Goal: Information Seeking & Learning: Learn about a topic

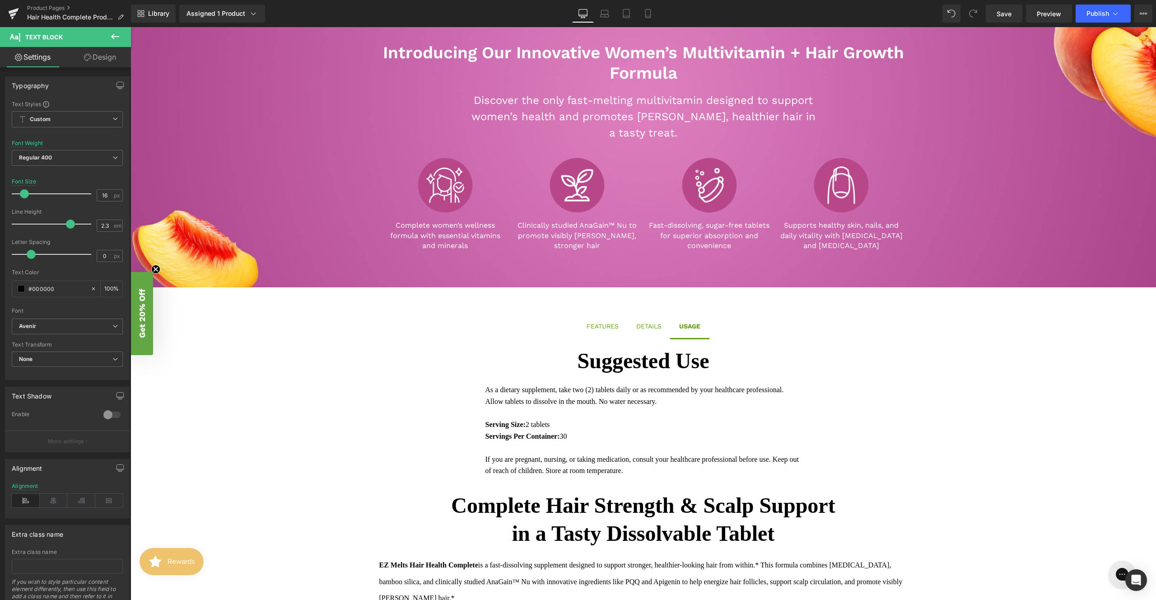
scroll to position [331, 0]
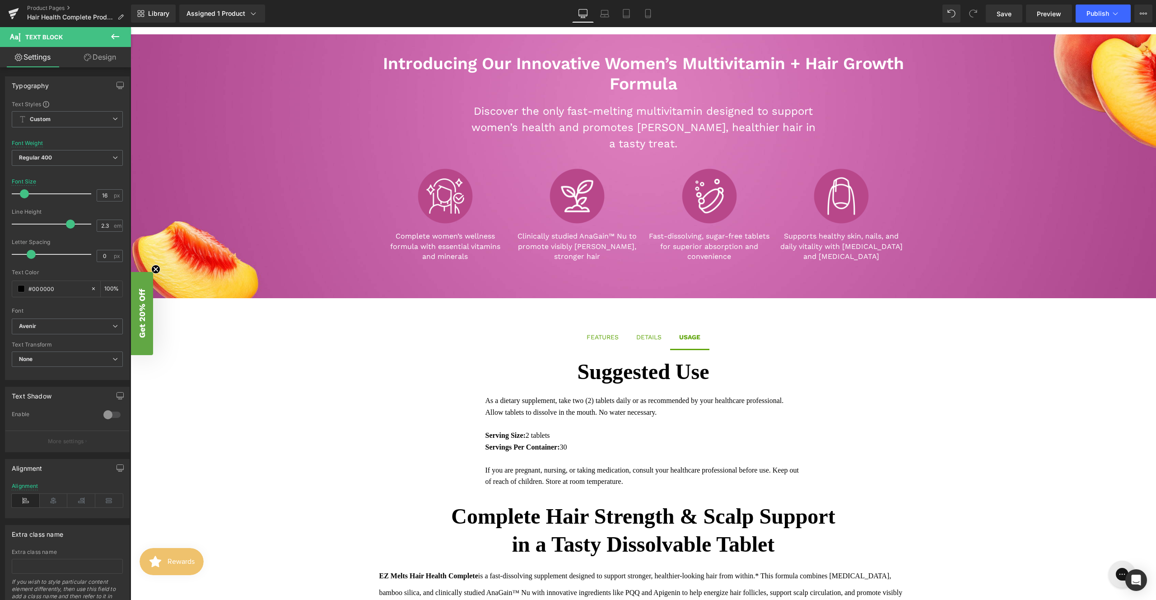
click at [333, 206] on div "Introducing Our Innovative Women’s Multivitamin + Hair Growth Formula Heading D…" at bounding box center [644, 152] width 1026 height 236
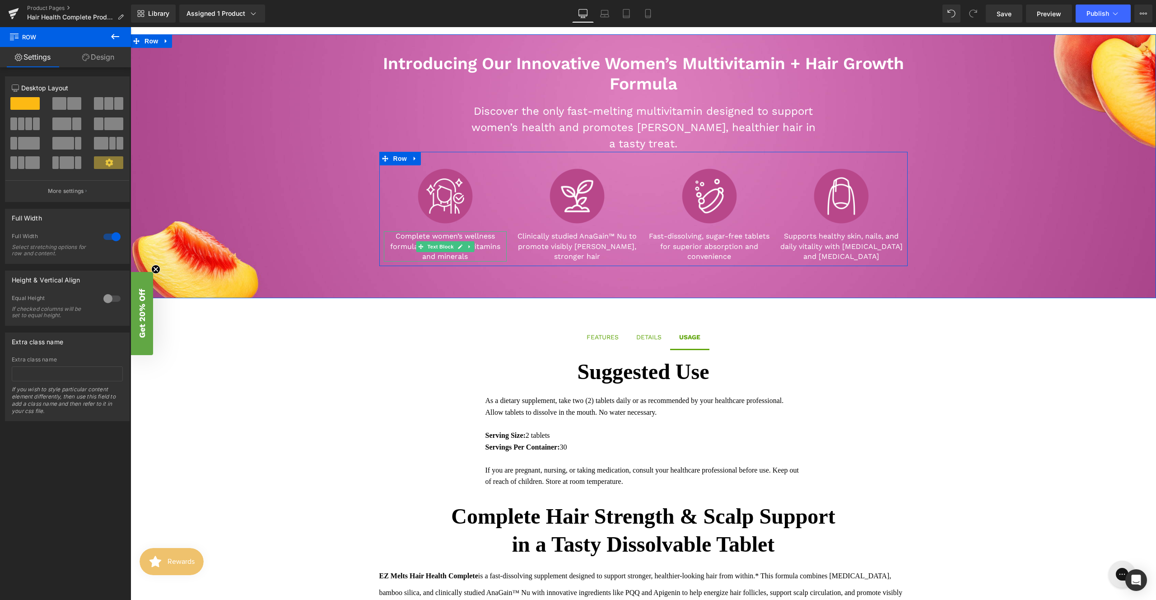
scroll to position [316, 0]
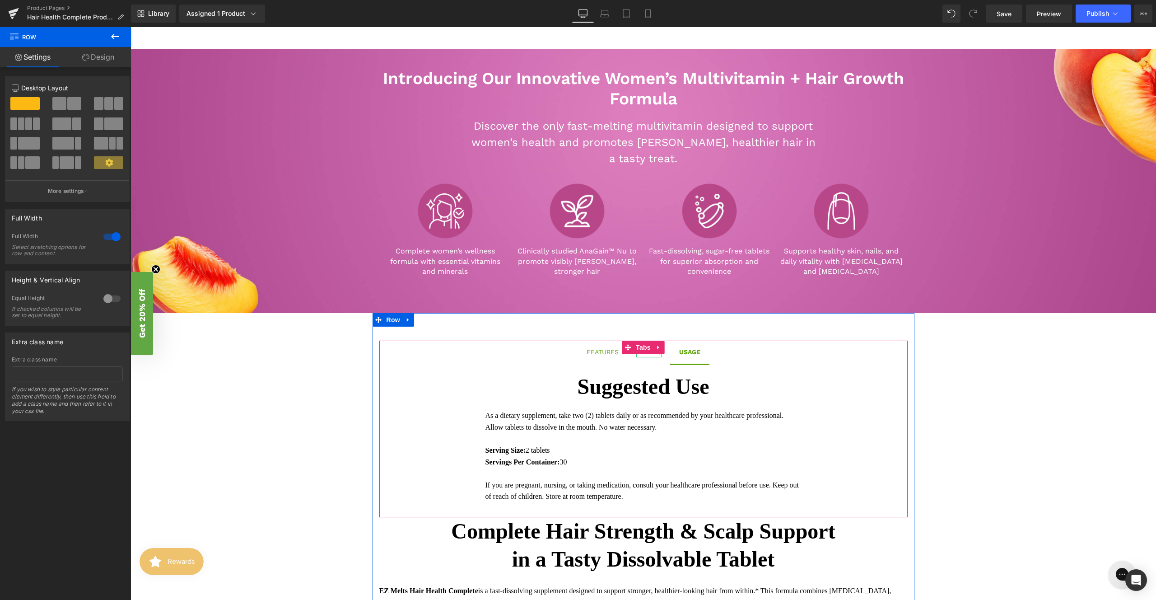
click at [640, 354] on div "DETAILS" at bounding box center [648, 352] width 25 height 10
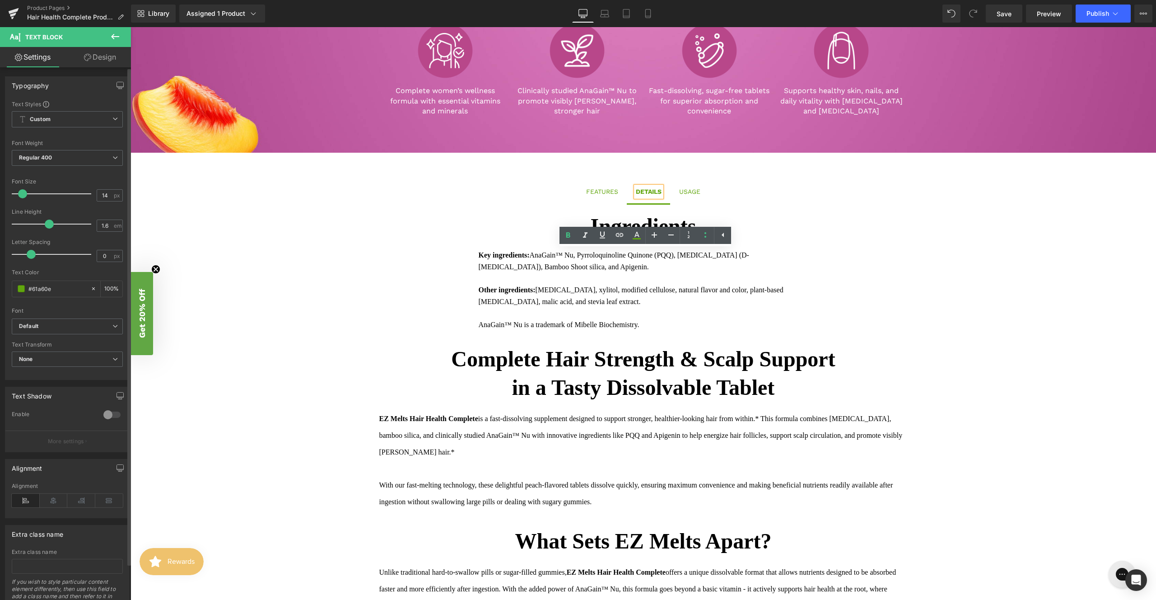
scroll to position [481, 0]
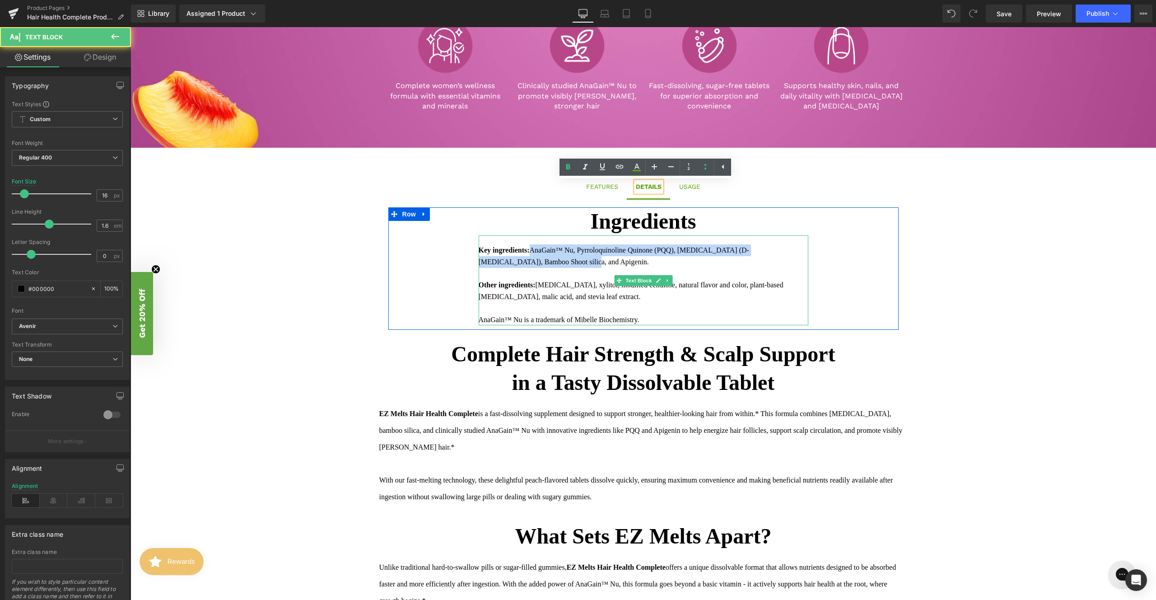
click at [533, 250] on div "Key ingredients: AnaGain™ Nu, Pyrroloquinoline Quinone (PQQ), [MEDICAL_DATA] (D…" at bounding box center [644, 255] width 330 height 23
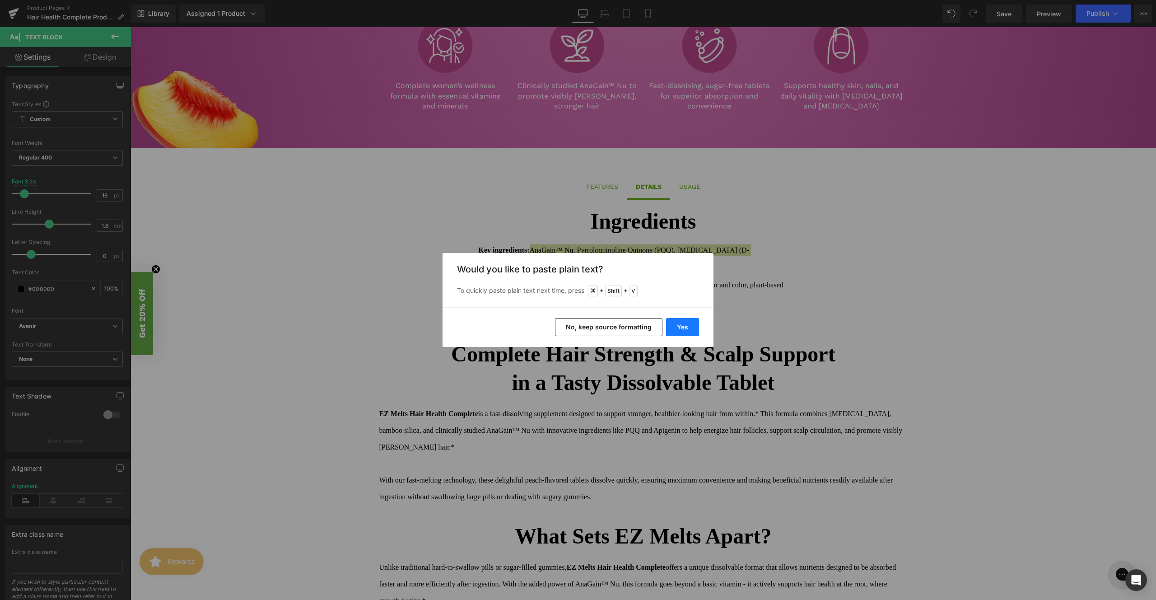
click at [679, 321] on button "Yes" at bounding box center [682, 327] width 33 height 18
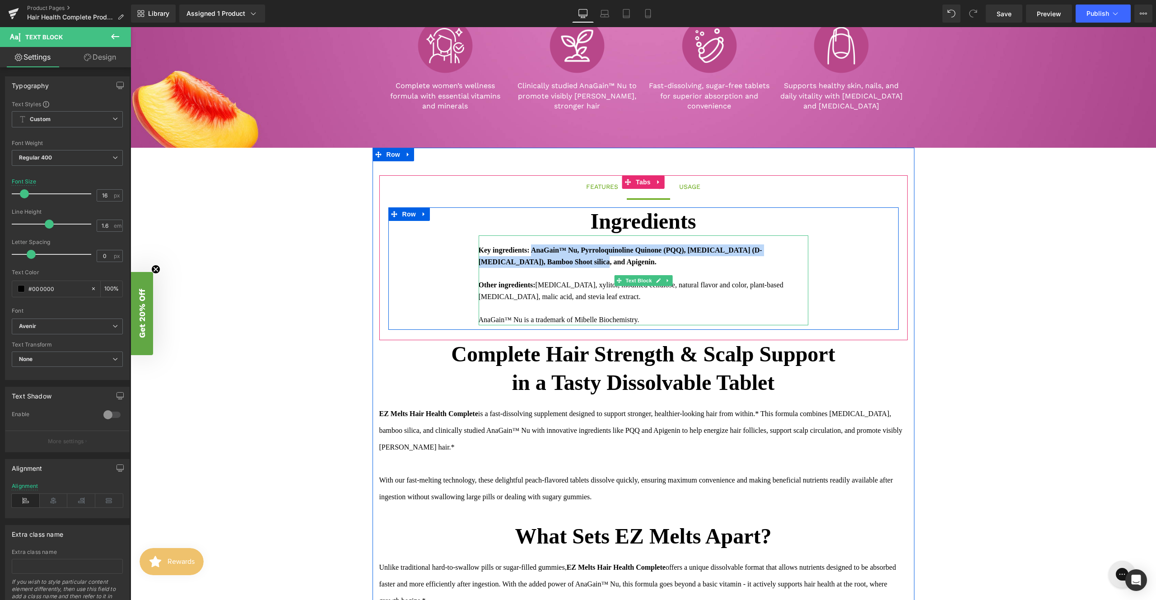
drag, startPoint x: 567, startPoint y: 262, endPoint x: 534, endPoint y: 249, distance: 35.7
click at [534, 249] on strong "Key ingredients: AnaGain™ Nu, Pyrroloquinoline Quinone (PQQ), [MEDICAL_DATA] (D…" at bounding box center [621, 255] width 284 height 19
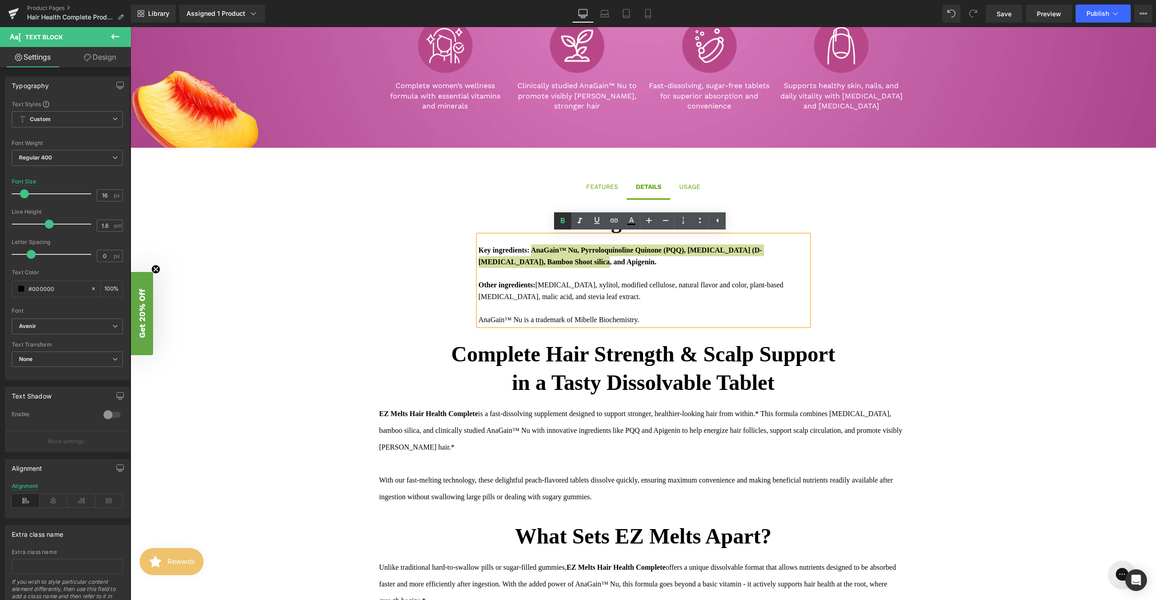
click at [564, 215] on link at bounding box center [562, 220] width 17 height 17
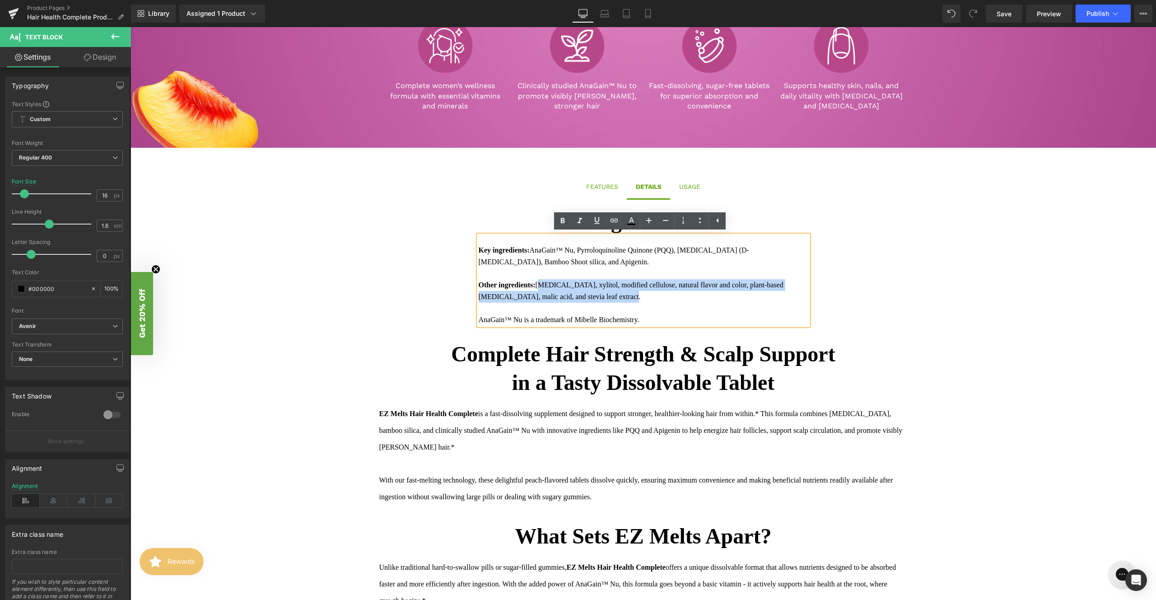
drag, startPoint x: 540, startPoint y: 283, endPoint x: 653, endPoint y: 294, distance: 113.0
click at [653, 294] on div "Other ingredients: [MEDICAL_DATA], xylitol, modified cellulose, natural flavor …" at bounding box center [644, 290] width 330 height 23
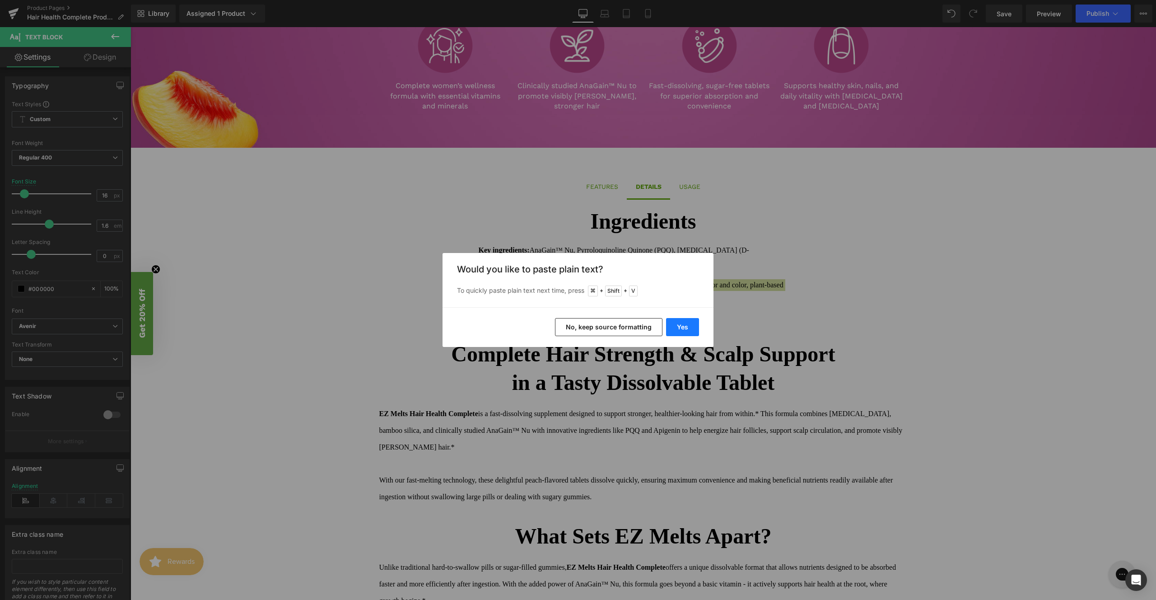
click at [679, 326] on button "Yes" at bounding box center [682, 327] width 33 height 18
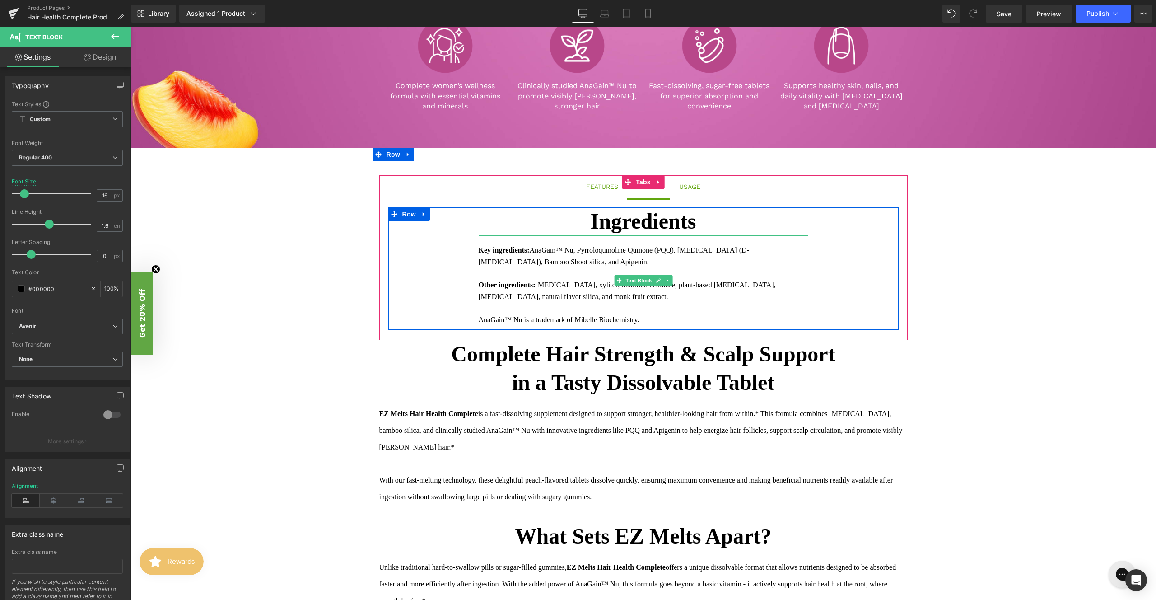
click at [625, 300] on div "Other ingredients: [MEDICAL_DATA], xylitol, modified cellulose, plant-based [ME…" at bounding box center [644, 290] width 330 height 23
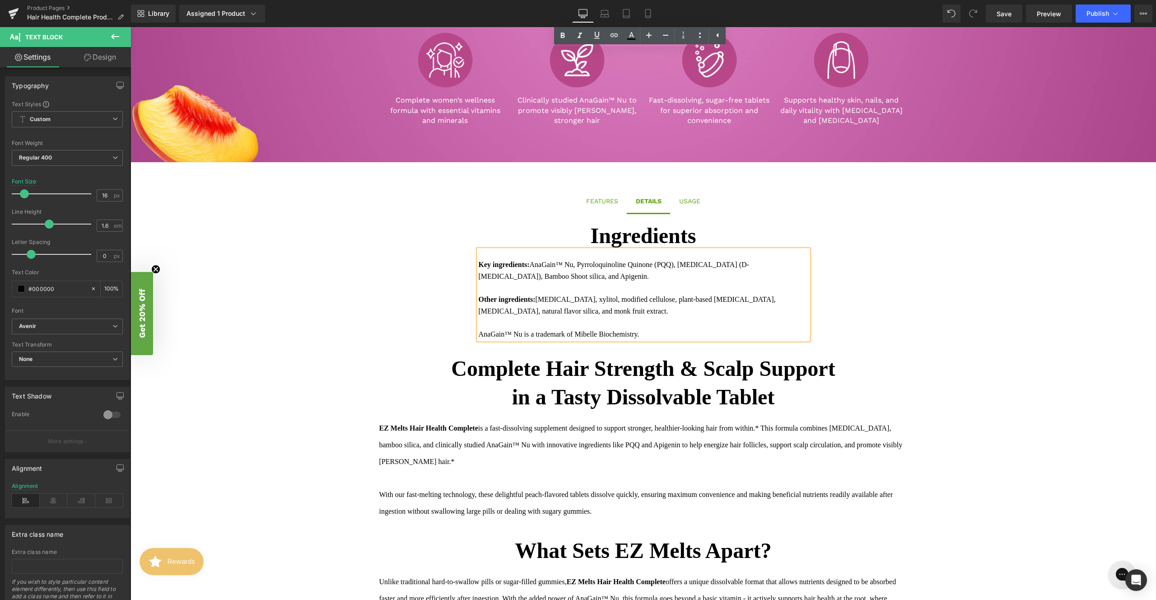
scroll to position [256, 0]
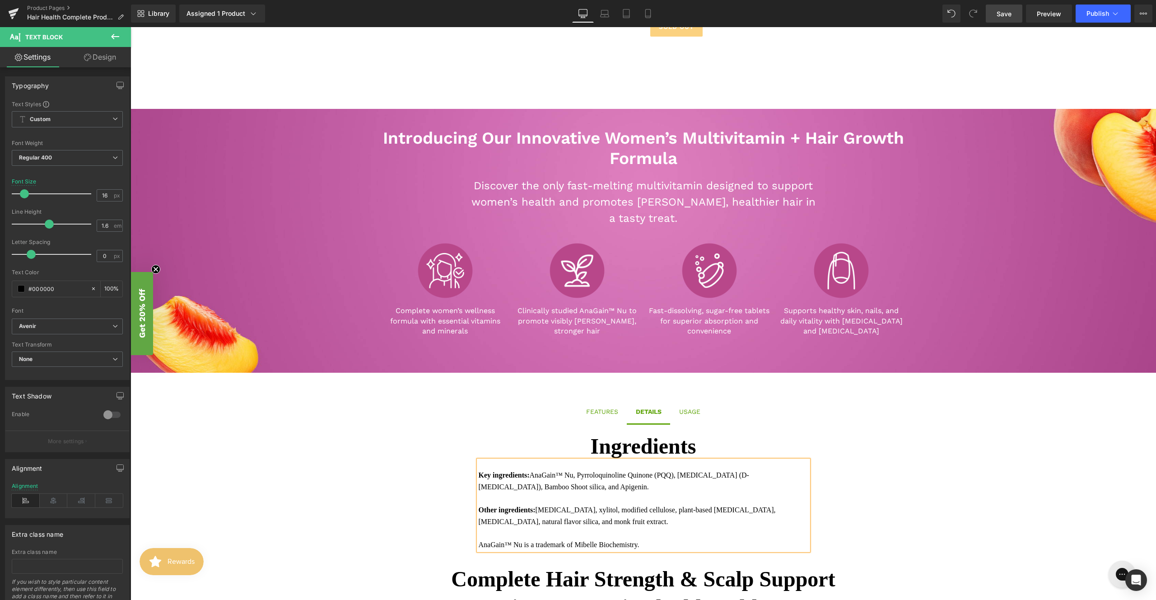
click at [1001, 20] on link "Save" at bounding box center [1004, 14] width 37 height 18
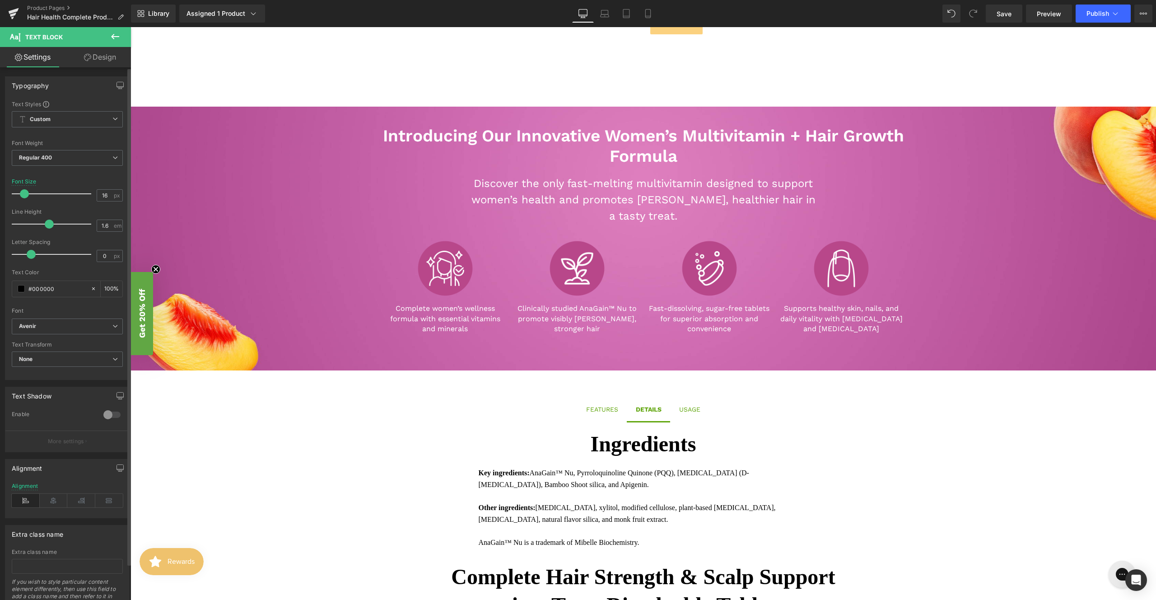
scroll to position [257, 0]
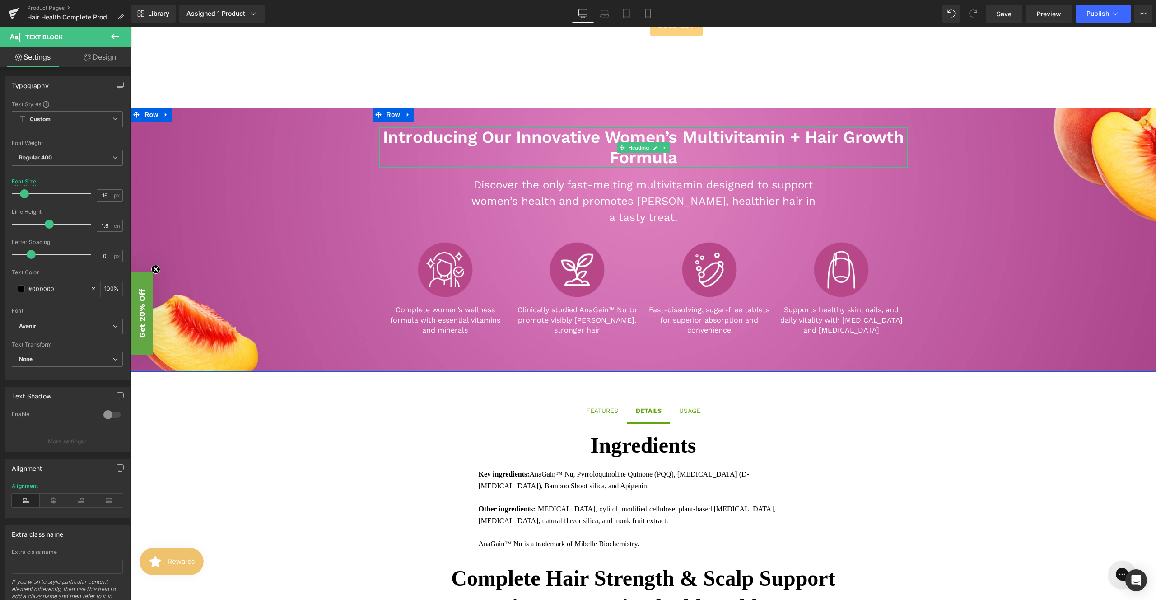
click at [666, 153] on h2 "Introducing Our Innovative Women’s Multivitamin + Hair Growth Formula" at bounding box center [643, 147] width 529 height 40
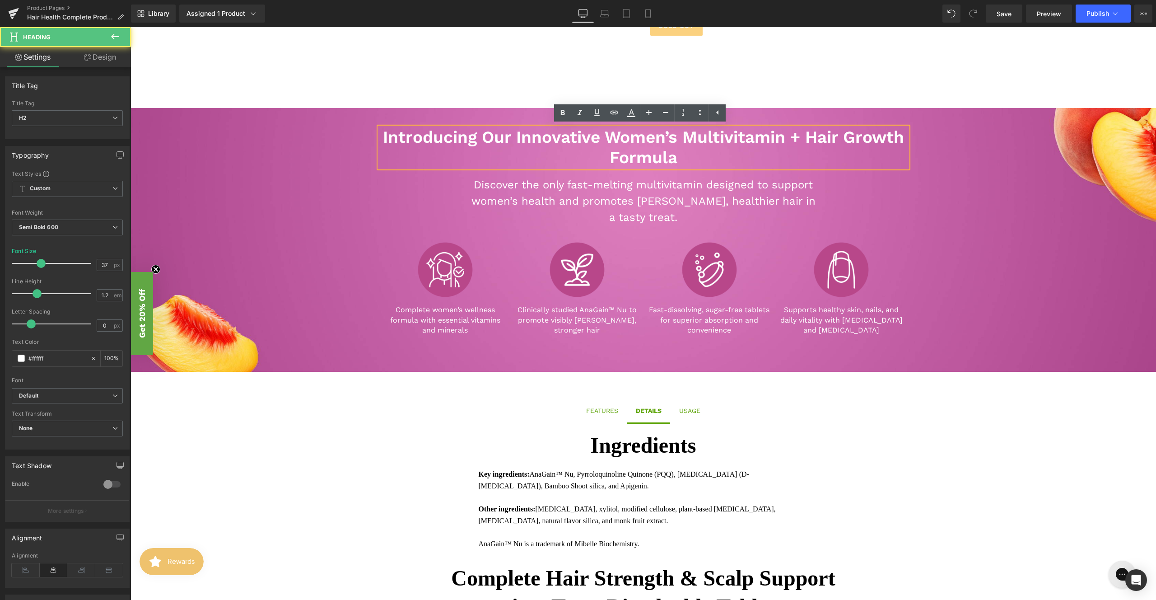
click at [673, 159] on h2 "Introducing Our Innovative Women’s Multivitamin + Hair Growth Formula" at bounding box center [643, 147] width 529 height 40
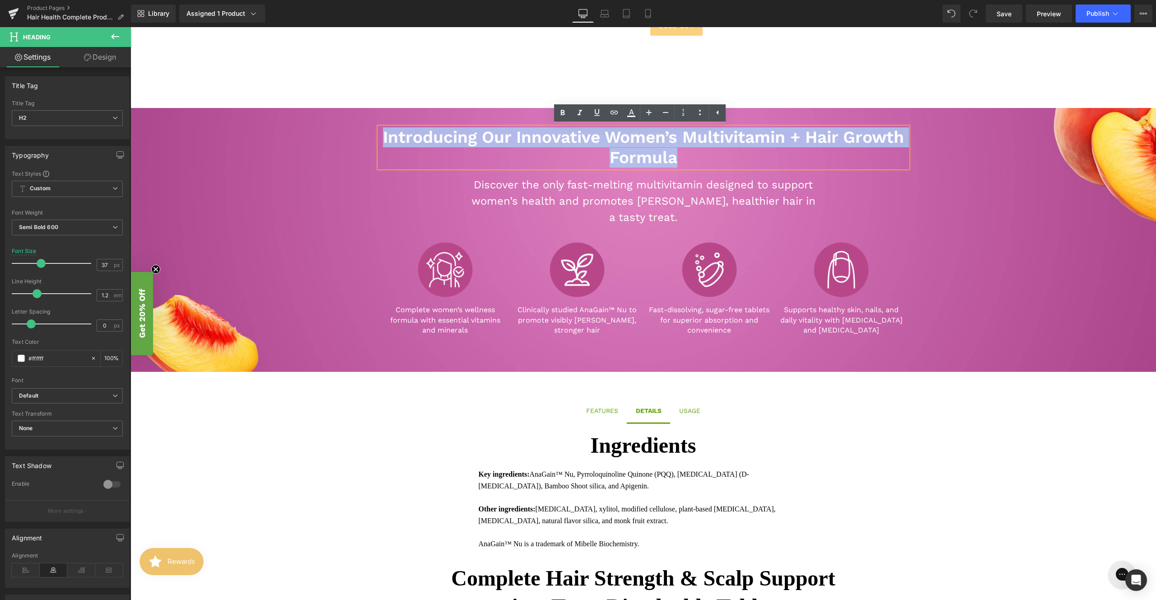
drag, startPoint x: 663, startPoint y: 158, endPoint x: 336, endPoint y: 138, distance: 327.7
click at [336, 138] on div "Introducing Our Innovative Women’s Multivitamin + Hair Growth Formula Heading D…" at bounding box center [644, 226] width 1026 height 236
paste div
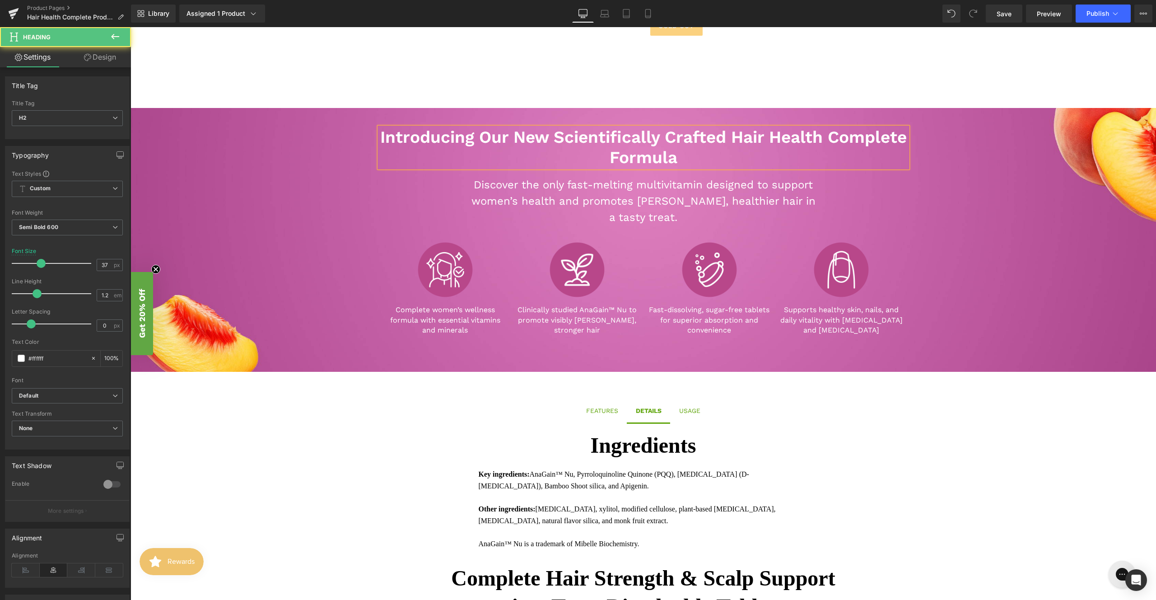
click at [766, 138] on h2 "Introducing Our New Scientifically Crafted Hair Health Complete Formula" at bounding box center [643, 147] width 529 height 40
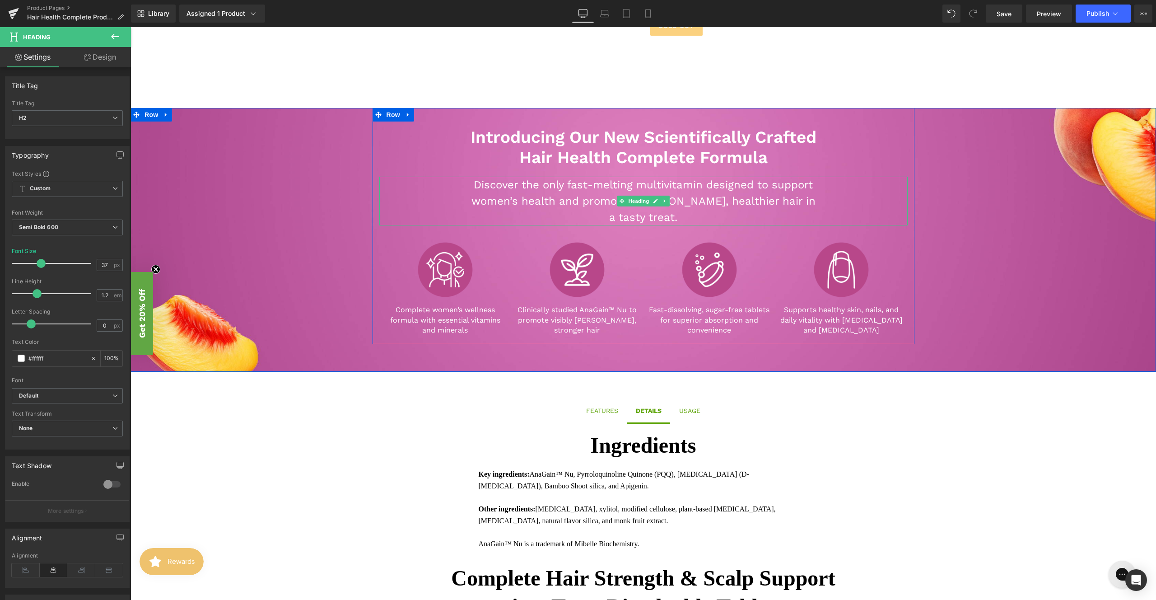
click at [660, 221] on h3 "Discover the only fast-melting multivitamin designed to support women’s health …" at bounding box center [644, 201] width 348 height 49
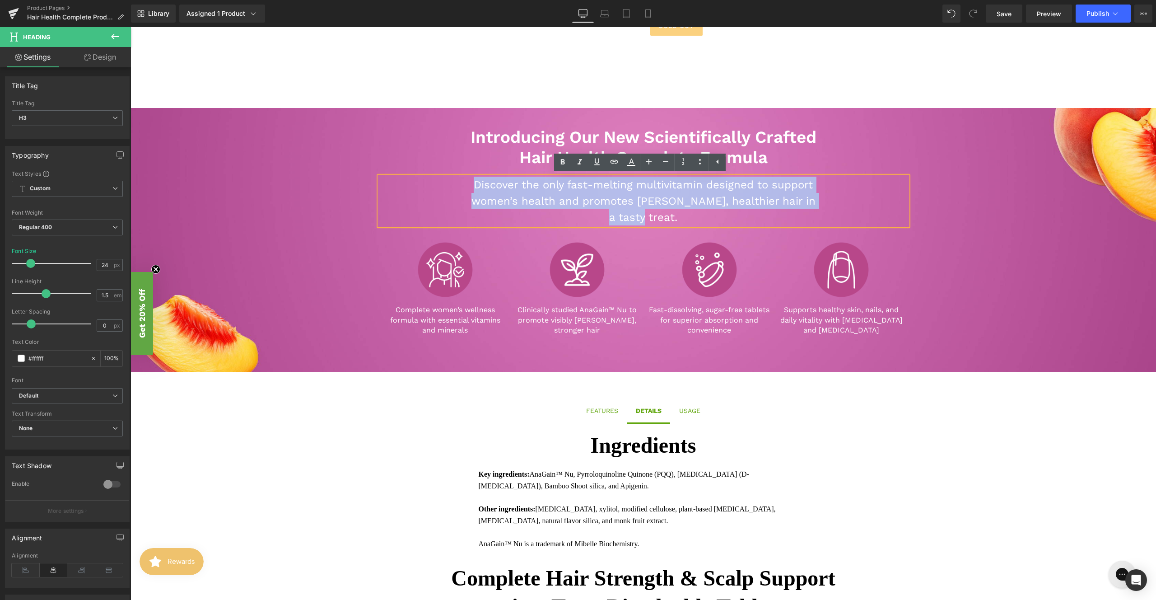
drag, startPoint x: 655, startPoint y: 220, endPoint x: 420, endPoint y: 181, distance: 239.0
click at [420, 181] on div "Discover the only fast-melting multivitamin designed to support women’s health …" at bounding box center [643, 201] width 529 height 49
paste div
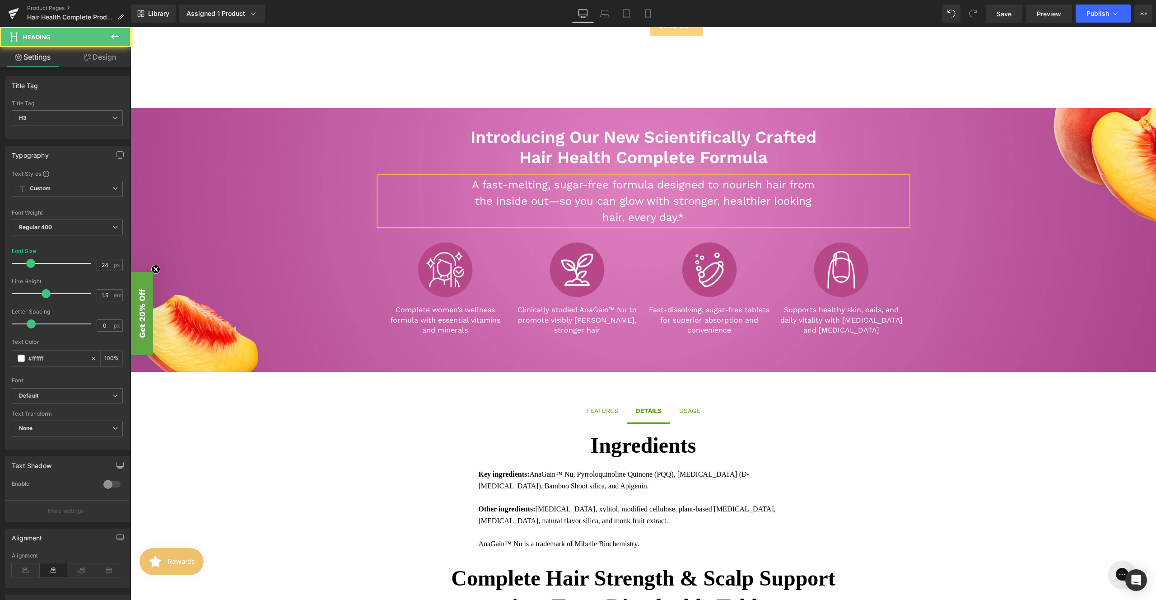
click at [786, 183] on h3 "A fast-melting, sugar-free formula designed to nourish hair from the inside out…" at bounding box center [644, 201] width 348 height 49
click at [757, 201] on h3 "from the inside out—so you can glow with stronger, healthier looking hair, ever…" at bounding box center [644, 209] width 348 height 33
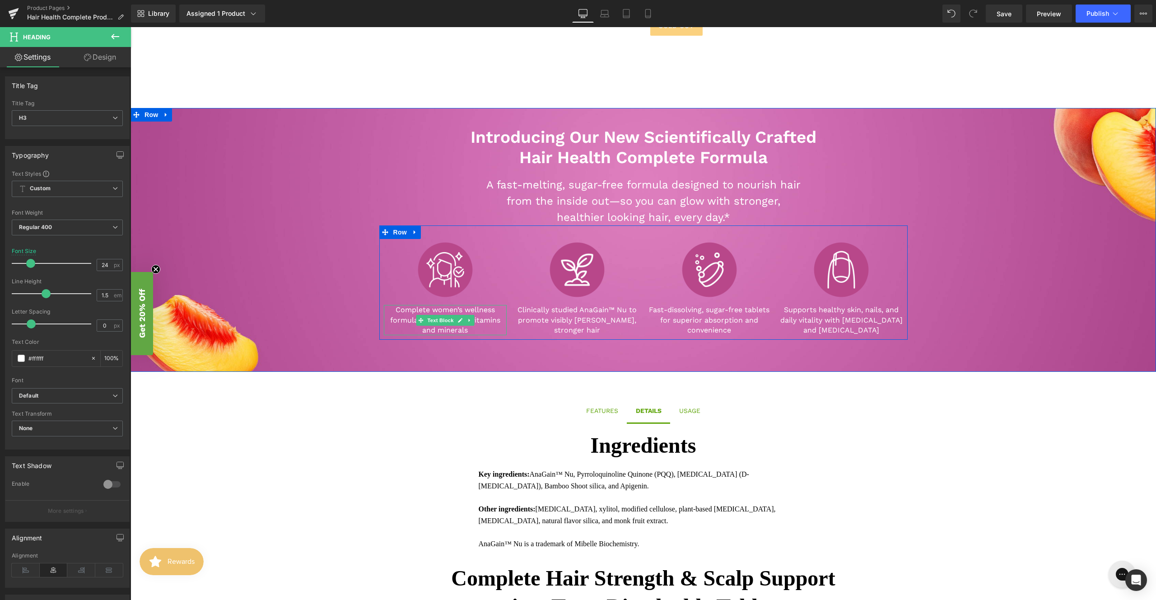
click at [443, 330] on p "Complete women’s wellness formula with essential vitamins and minerals" at bounding box center [445, 320] width 123 height 30
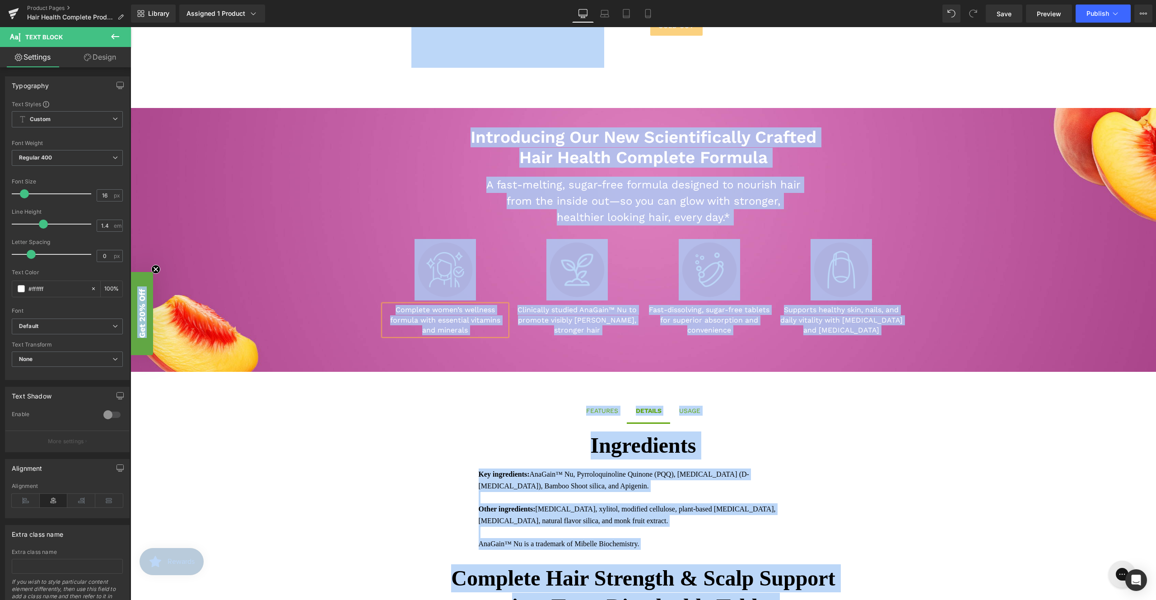
click at [441, 332] on p "Complete women’s wellness formula with essential vitamins and minerals" at bounding box center [445, 320] width 123 height 30
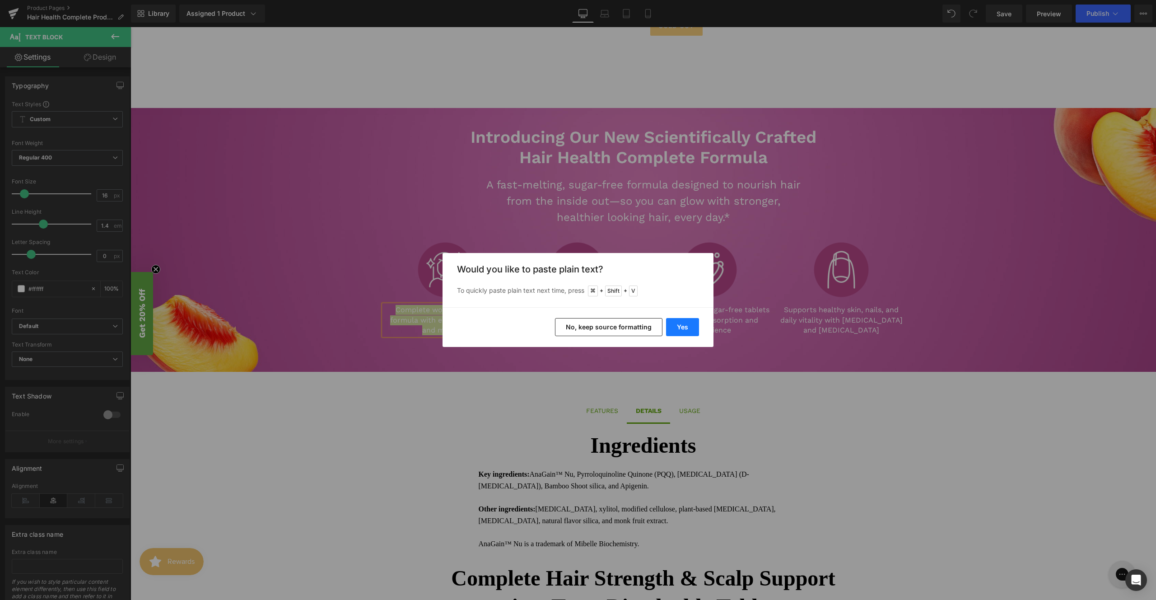
click at [688, 329] on button "Yes" at bounding box center [682, 327] width 33 height 18
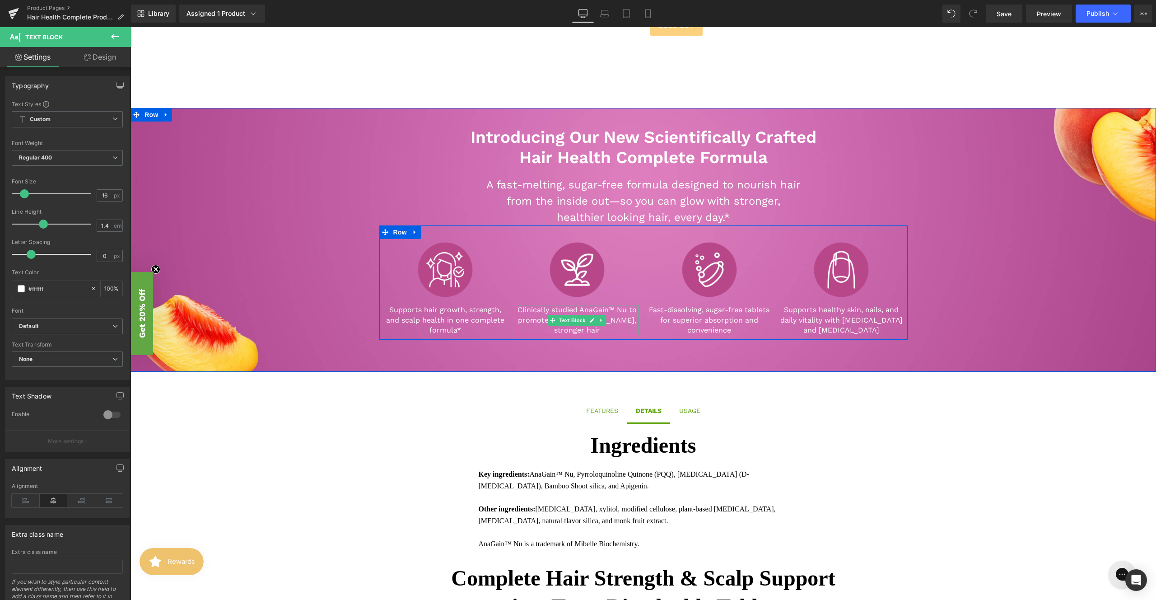
click at [571, 316] on span "Text Block" at bounding box center [573, 320] width 30 height 11
click at [570, 312] on p "Clinically studied AnaGain™ Nu to promote visibly [PERSON_NAME], stronger hair" at bounding box center [577, 320] width 123 height 30
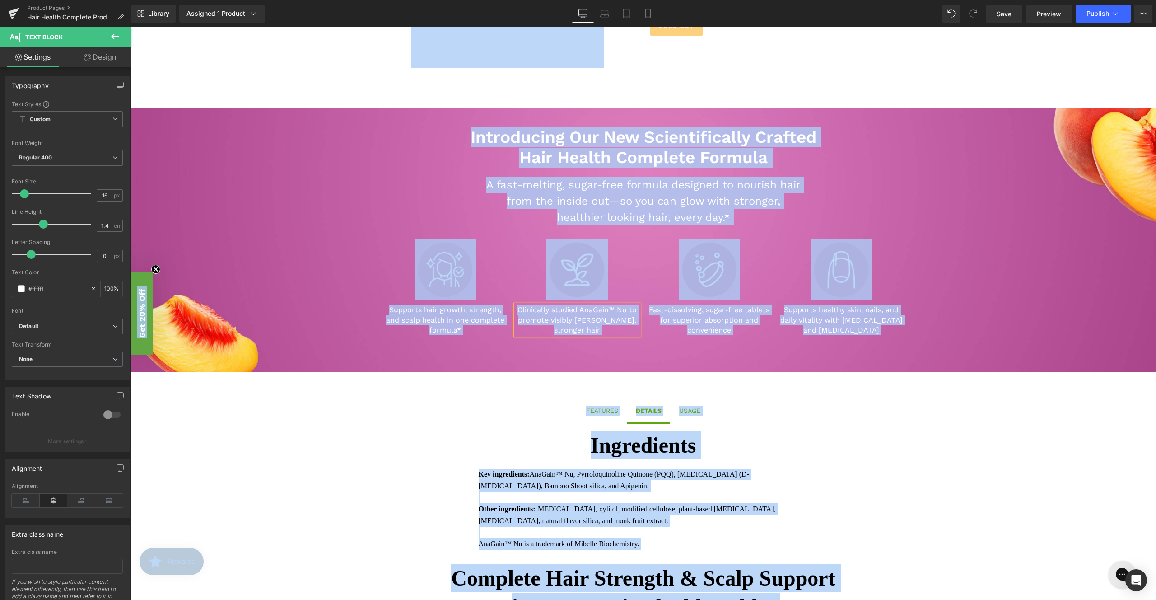
click at [570, 314] on p "Clinically studied AnaGain™ Nu to promote visibly [PERSON_NAME], stronger hair" at bounding box center [577, 320] width 123 height 30
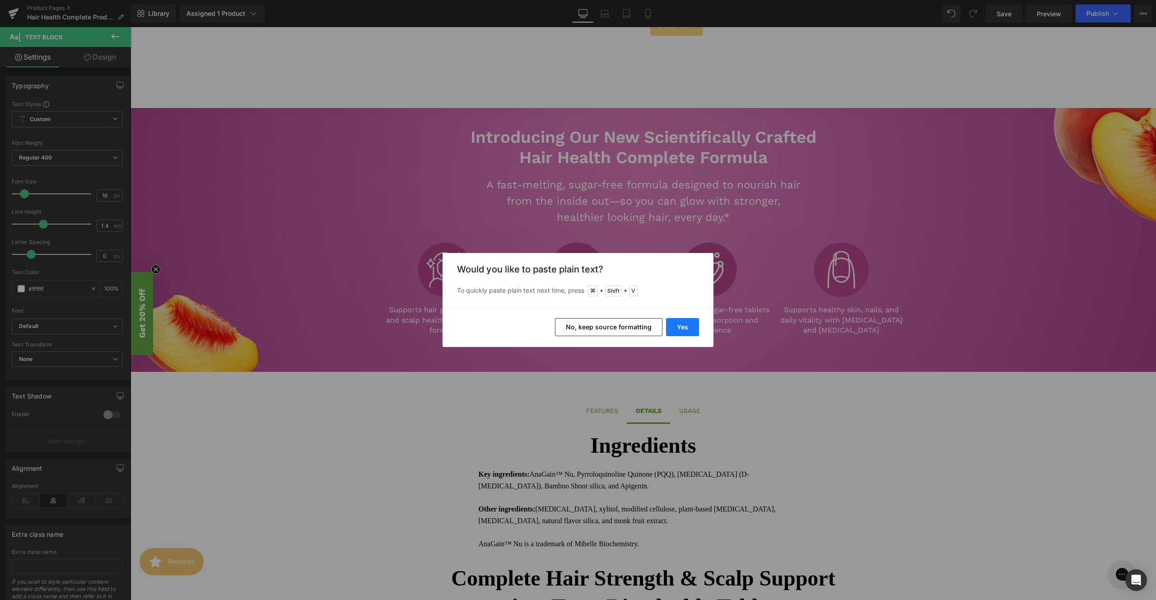
click at [677, 326] on button "Yes" at bounding box center [682, 327] width 33 height 18
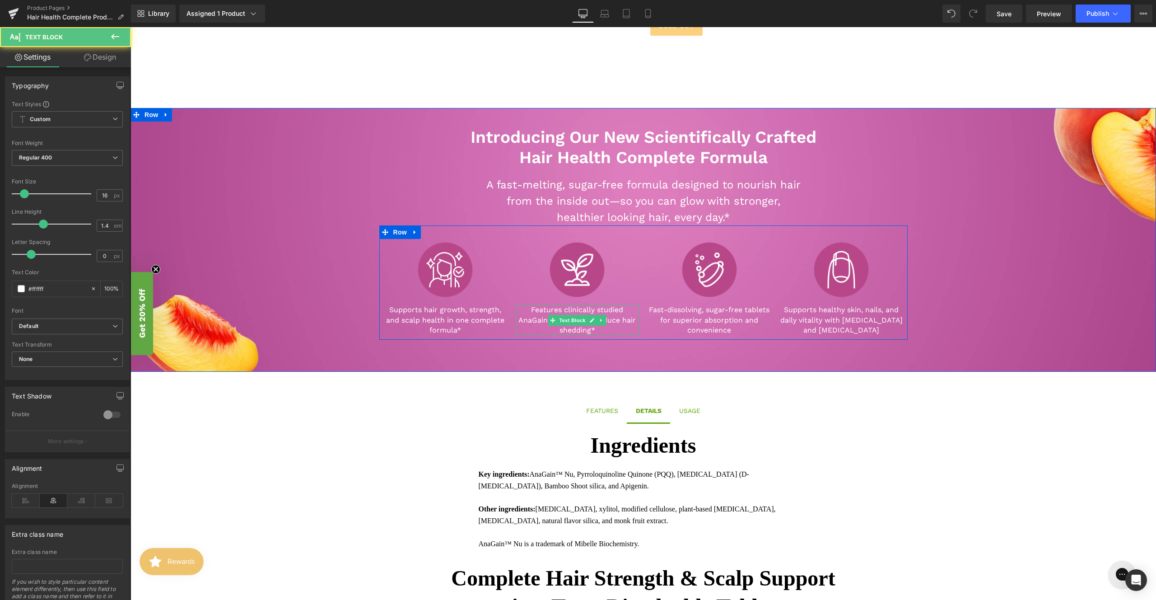
click at [619, 319] on p "Features clinically studied AnaGain™ Nu to help reduce hair shedding*" at bounding box center [577, 320] width 123 height 30
click at [715, 323] on span "Text Block" at bounding box center [705, 320] width 30 height 11
click at [707, 329] on p "Fast-dissolving, sugar-free tablets for superior absorption and convenience" at bounding box center [709, 320] width 123 height 30
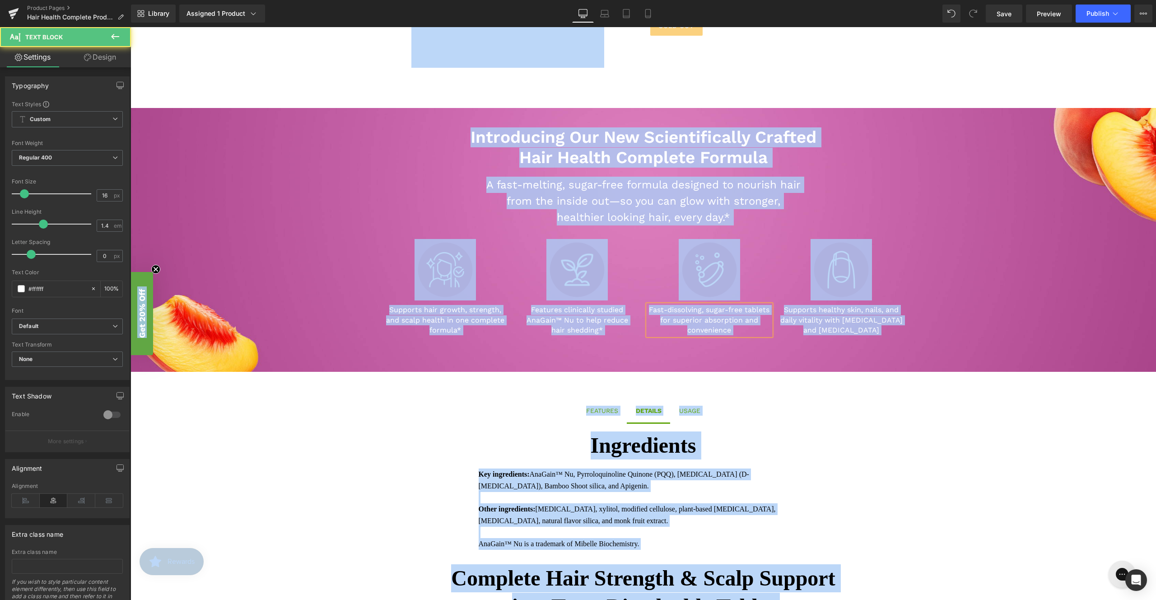
click at [707, 329] on p "Fast-dissolving, sugar-free tablets for superior absorption and convenience" at bounding box center [709, 320] width 123 height 30
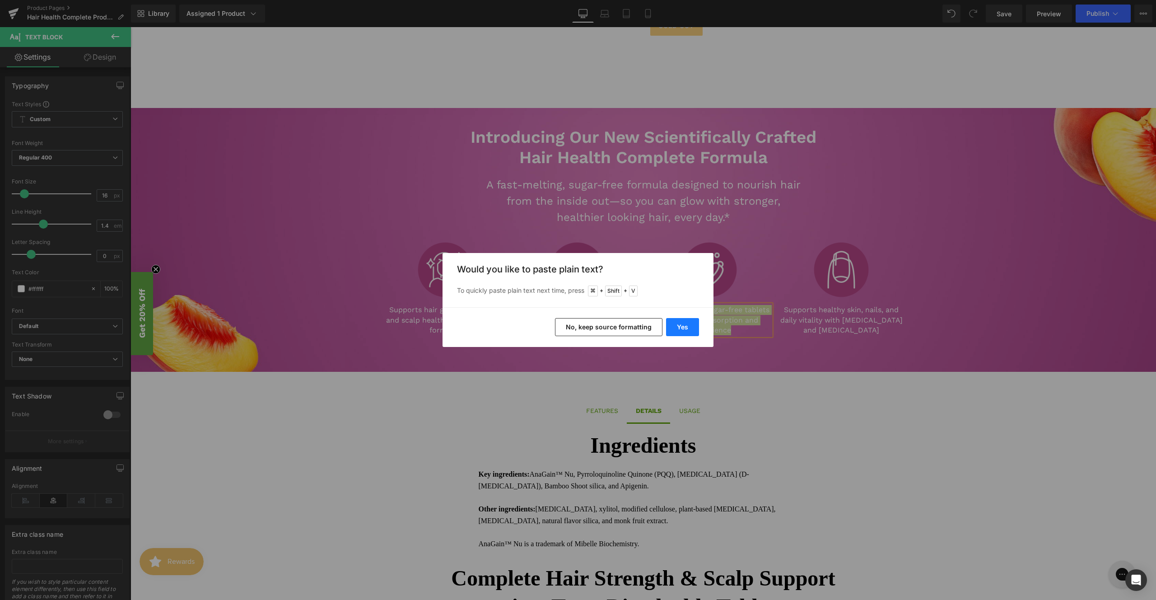
click at [683, 327] on button "Yes" at bounding box center [682, 327] width 33 height 18
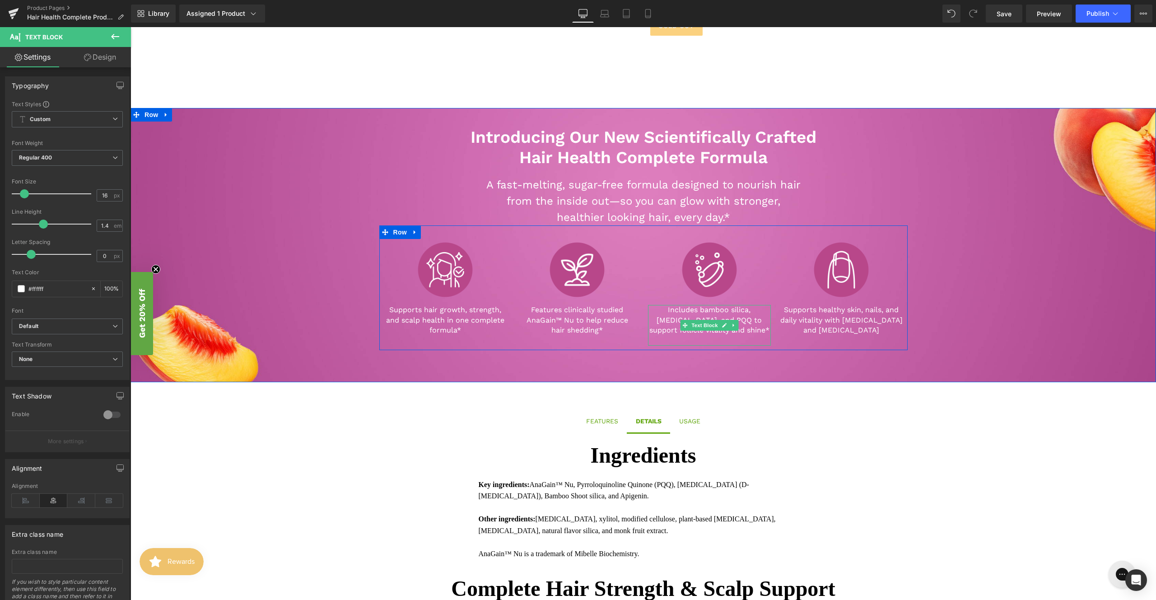
click at [747, 337] on p at bounding box center [709, 340] width 123 height 10
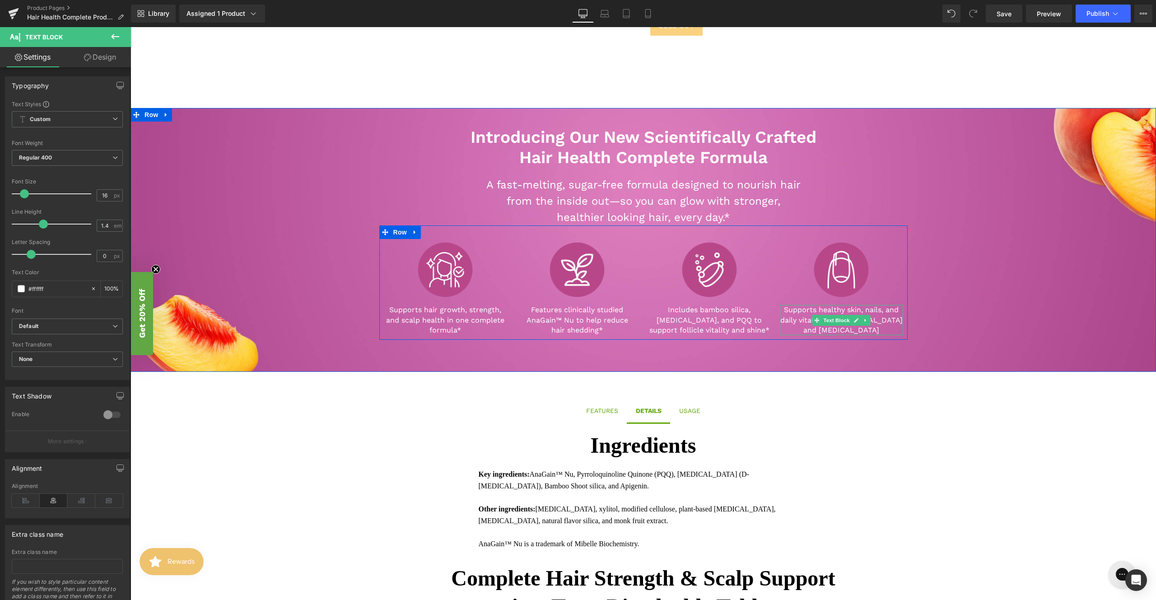
click at [875, 320] on p "Supports healthy skin, nails, and daily vitality with [MEDICAL_DATA] and [MEDIC…" at bounding box center [841, 320] width 123 height 30
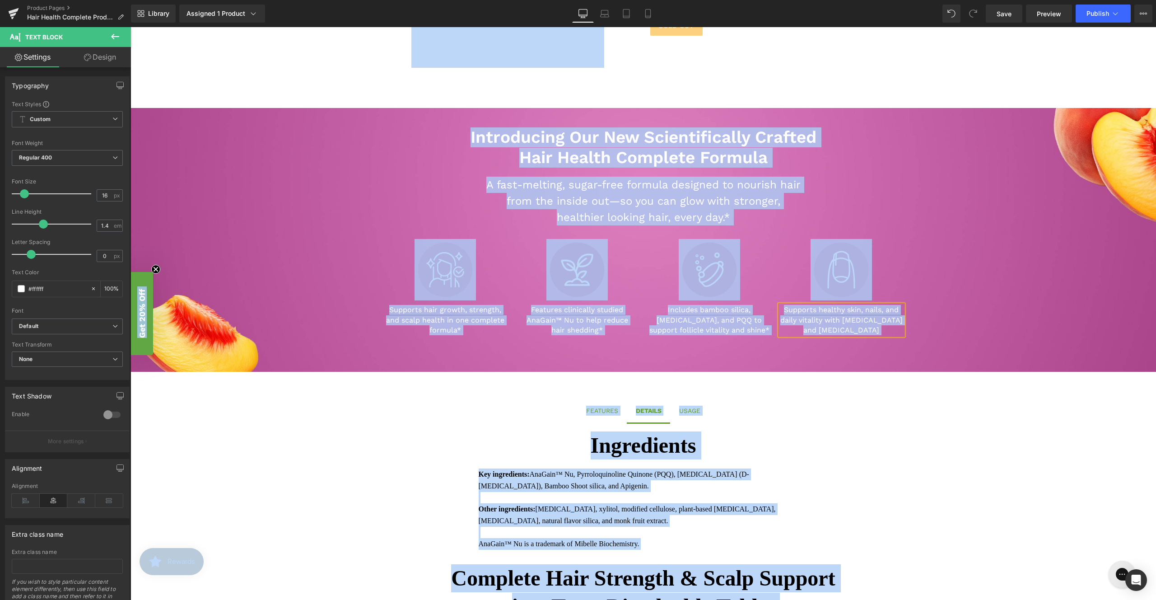
click at [877, 323] on p "Supports healthy skin, nails, and daily vitality with [MEDICAL_DATA] and [MEDIC…" at bounding box center [841, 320] width 123 height 30
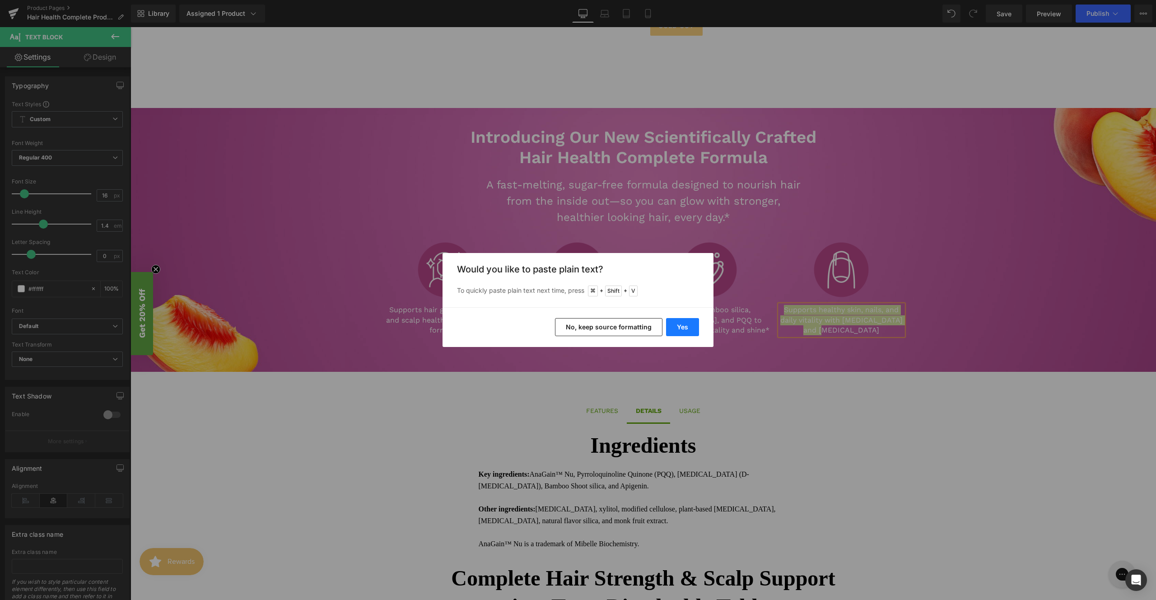
click at [693, 325] on button "Yes" at bounding box center [682, 327] width 33 height 18
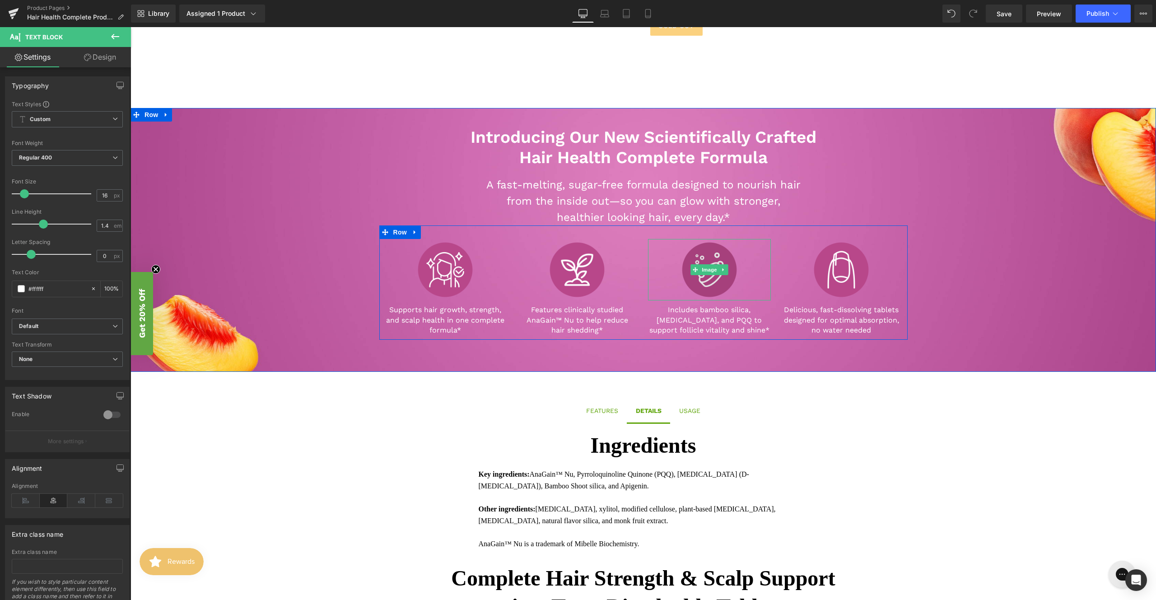
click at [703, 284] on img at bounding box center [709, 269] width 61 height 61
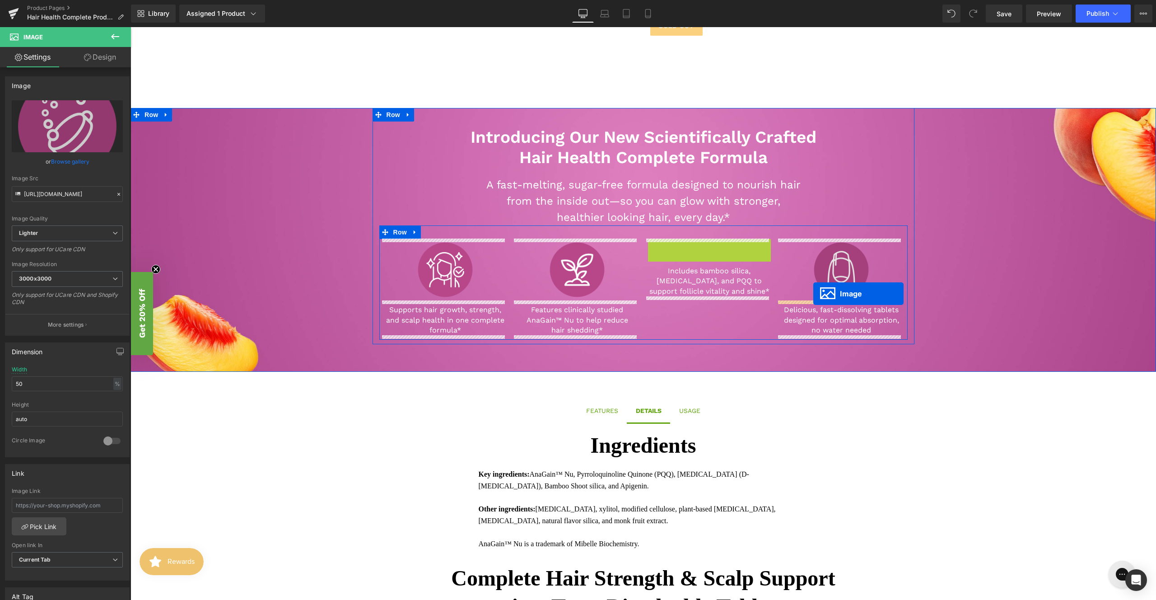
drag, startPoint x: 693, startPoint y: 271, endPoint x: 814, endPoint y: 294, distance: 122.7
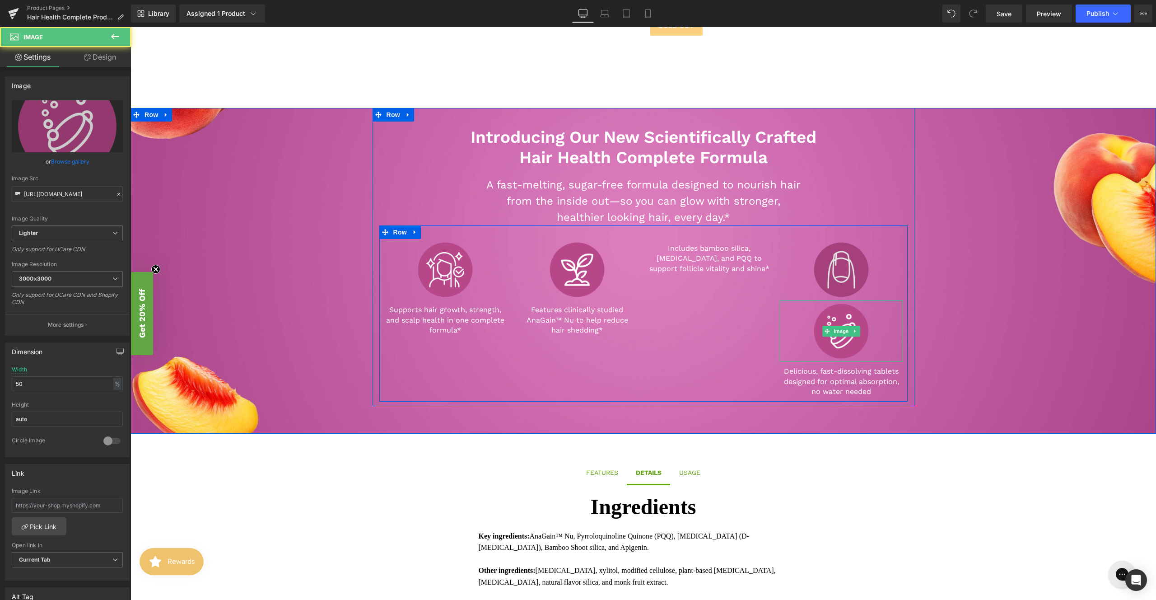
click at [840, 264] on div "Image" at bounding box center [841, 269] width 123 height 61
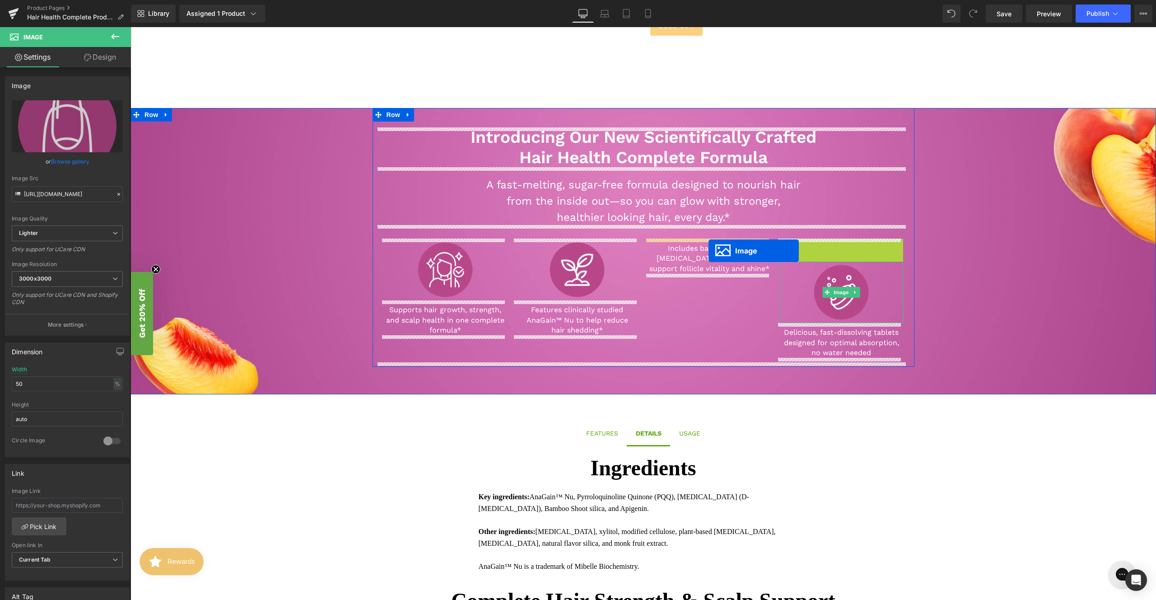
drag, startPoint x: 825, startPoint y: 269, endPoint x: 705, endPoint y: 250, distance: 121.7
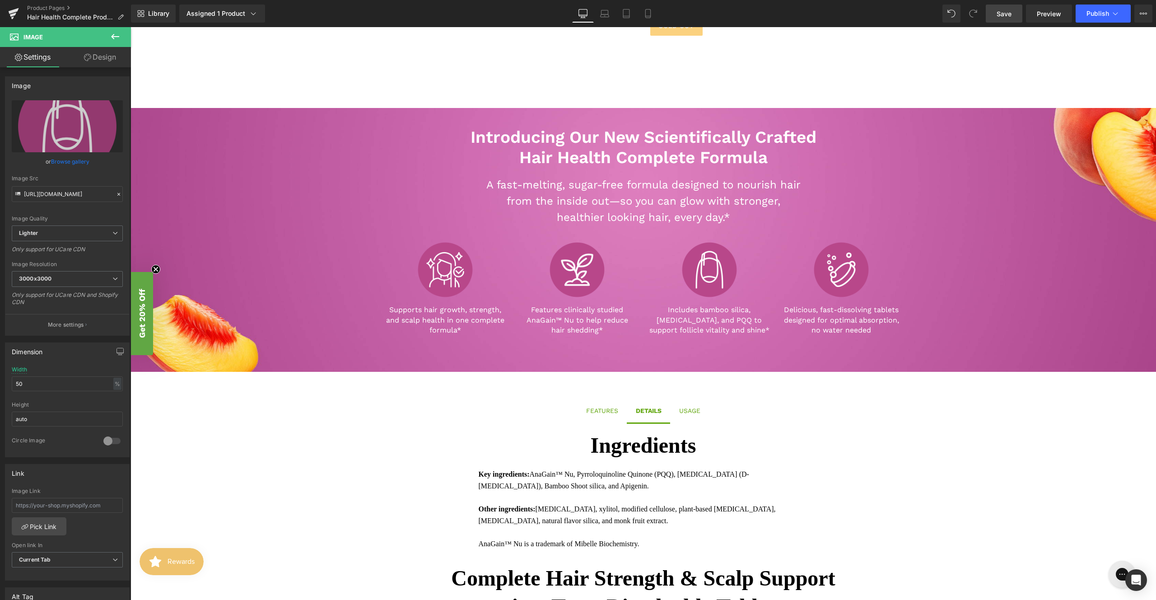
click at [997, 14] on link "Save" at bounding box center [1004, 14] width 37 height 18
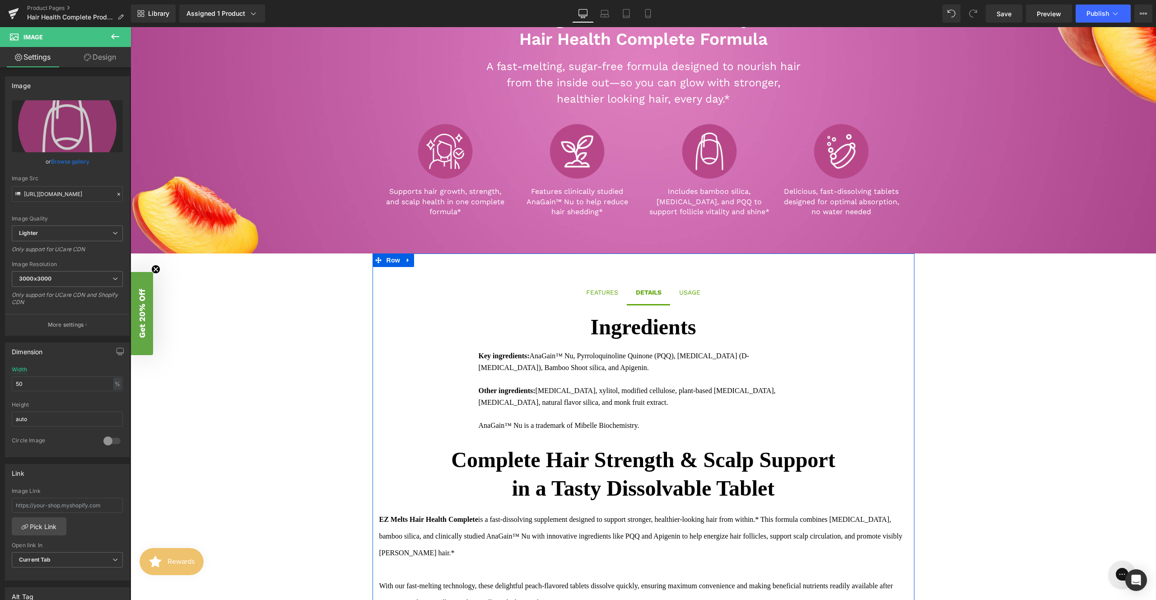
scroll to position [289, 0]
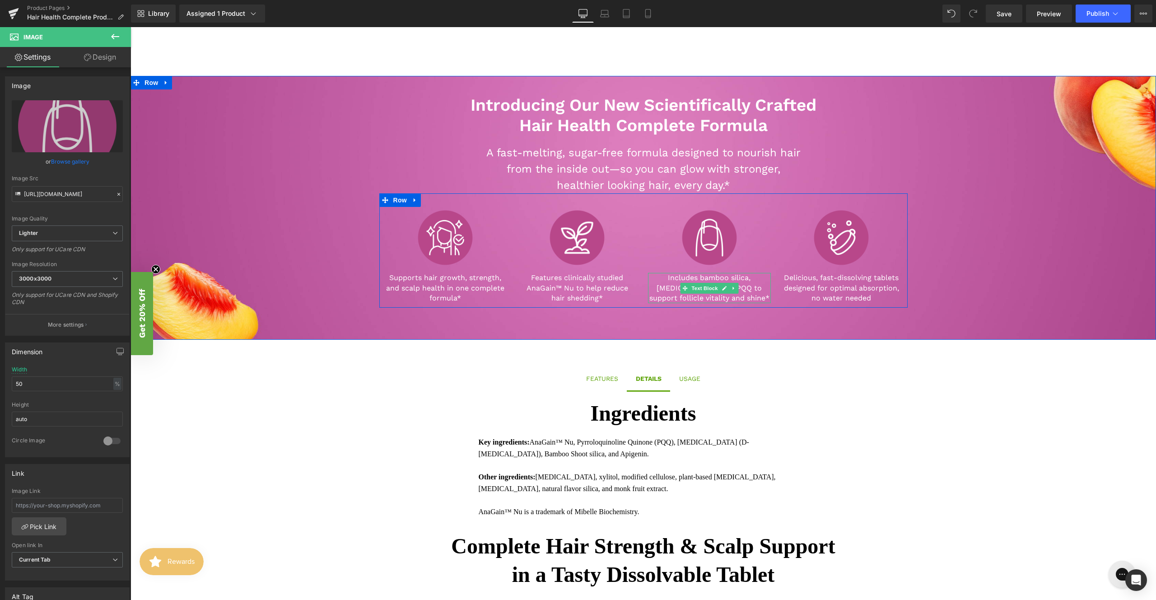
click at [739, 298] on p "Includes bamboo silica, [MEDICAL_DATA], and PQQ to support follicle vitality an…" at bounding box center [709, 288] width 123 height 30
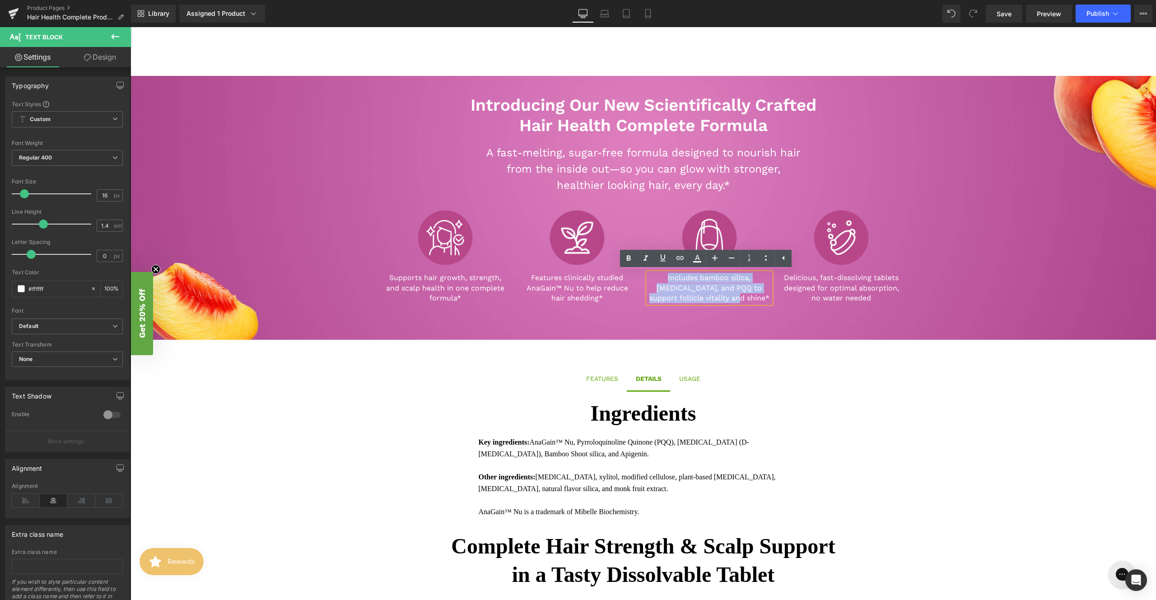
drag, startPoint x: 736, startPoint y: 298, endPoint x: 646, endPoint y: 279, distance: 91.3
click at [648, 279] on p "Includes bamboo silica, [MEDICAL_DATA], and PQQ to support follicle vitality an…" at bounding box center [709, 288] width 123 height 30
copy p "Includes bamboo silica, [MEDICAL_DATA], and PQQ to support follicle vitality an…"
